Goal: Information Seeking & Learning: Find specific fact

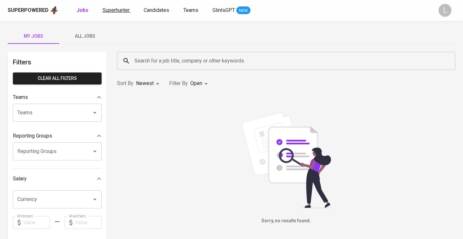
click at [122, 10] on span "Superhunter" at bounding box center [116, 10] width 27 height 6
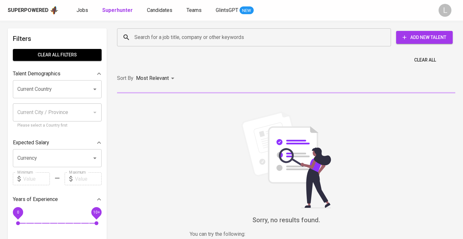
click at [161, 37] on input "Search for a job title, company or other keywords" at bounding box center [256, 37] width 246 height 12
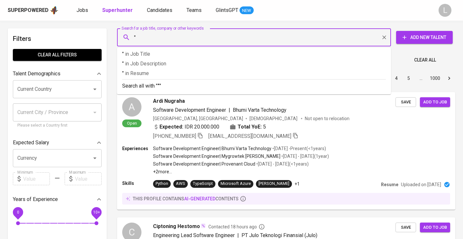
paste input "[EMAIL_ADDRESS][DOMAIN_NAME]"
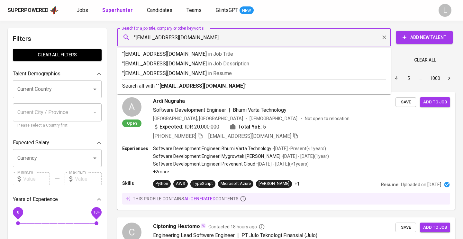
type input ""[EMAIL_ADDRESS][DOMAIN_NAME]""
click at [249, 88] on p "Search all with " "[EMAIL_ADDRESS][DOMAIN_NAME]" "" at bounding box center [254, 86] width 264 height 8
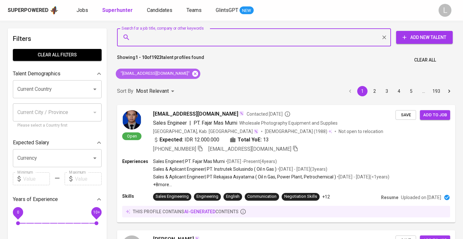
click at [192, 74] on icon at bounding box center [195, 73] width 7 height 7
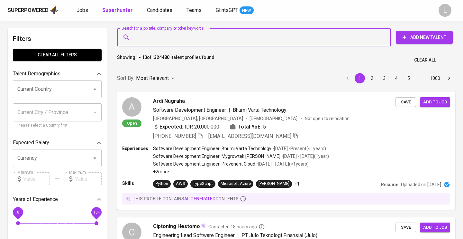
click at [167, 34] on div "Search for a job title, company or other keywords" at bounding box center [254, 37] width 274 height 18
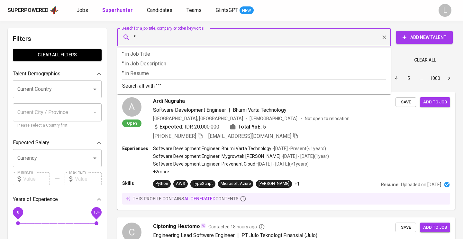
paste input "[EMAIL_ADDRESS][DOMAIN_NAME]"
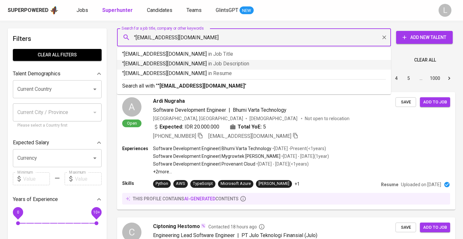
type input ""[EMAIL_ADDRESS][DOMAIN_NAME]""
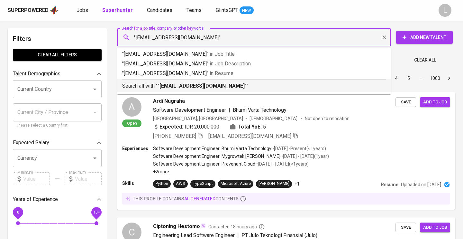
click at [175, 72] on p ""[EMAIL_ADDRESS][DOMAIN_NAME]" in Resume" at bounding box center [254, 73] width 264 height 8
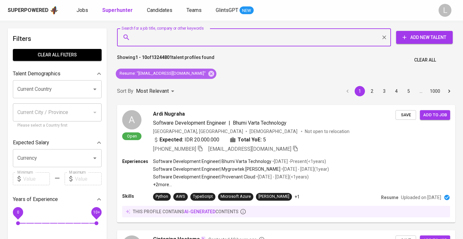
click at [175, 72] on span "Resume : "[EMAIL_ADDRESS][DOMAIN_NAME]"" at bounding box center [163, 73] width 94 height 6
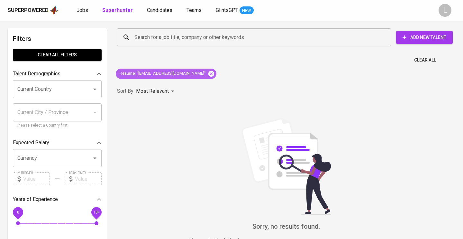
click at [208, 73] on icon at bounding box center [211, 73] width 6 height 6
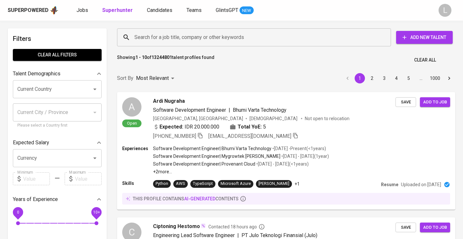
click at [228, 35] on input "Search for a job title, company or other keywords" at bounding box center [256, 37] width 246 height 12
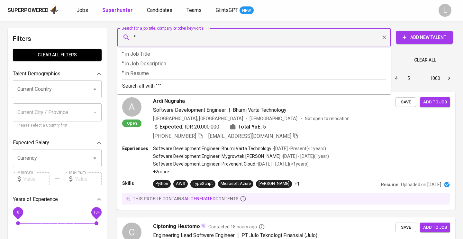
paste input "Yeni Novita Sari"
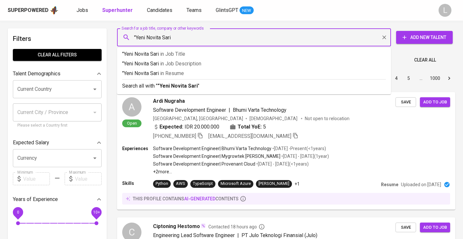
type input ""Yeni Novita Sari""
click at [183, 71] on span "in [GEOGRAPHIC_DATA]" at bounding box center [174, 73] width 24 height 6
